Goal: Transaction & Acquisition: Purchase product/service

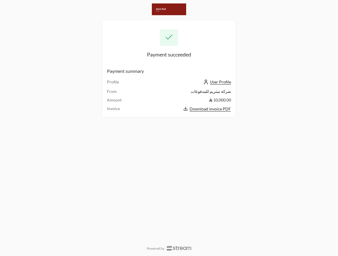
click at [274, 53] on div "Payment succeeded Payment summary Profile User Profile From شركة ستريم للمدفوعا…" at bounding box center [169, 128] width 338 height 256
click at [324, 42] on div "Payment succeeded Payment summary Profile User Profile From شركة ستريم للمدفوعا…" at bounding box center [169, 128] width 338 height 256
